Goal: Navigation & Orientation: Find specific page/section

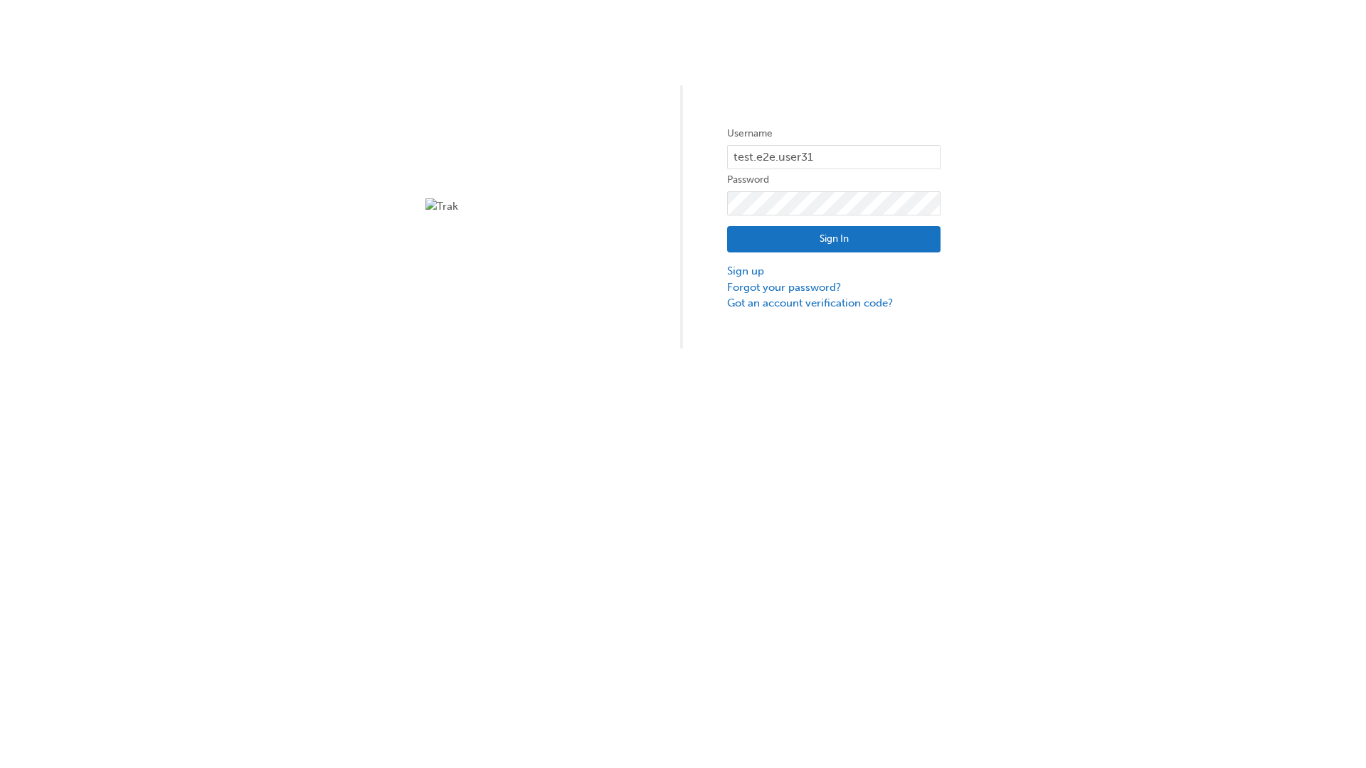
type input "test.e2e.user31"
